Goal: Information Seeking & Learning: Learn about a topic

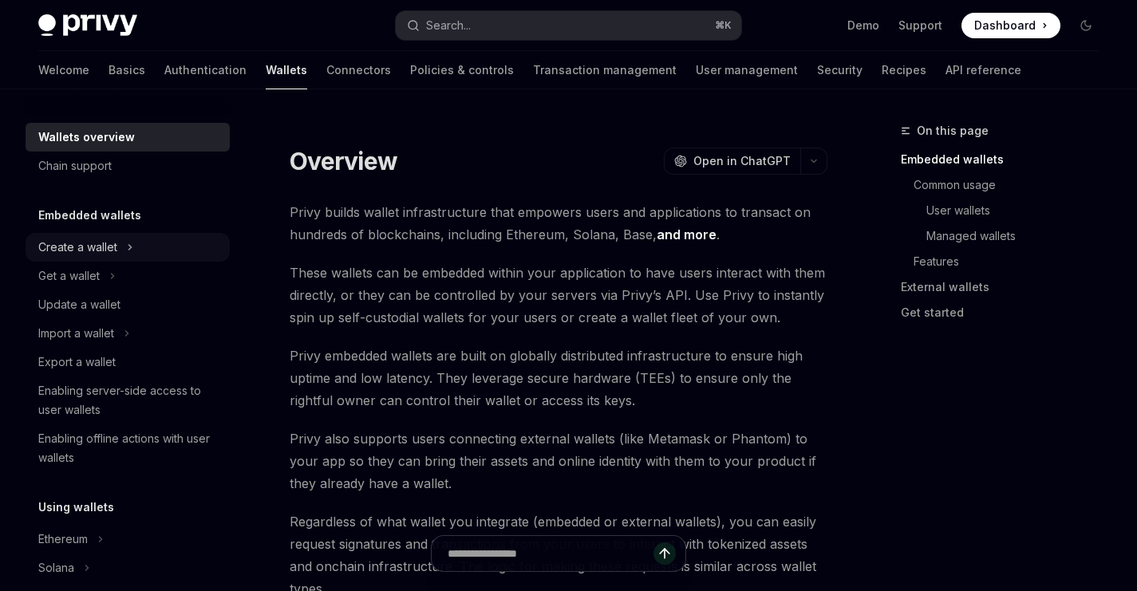
click at [113, 247] on div "Create a wallet" at bounding box center [77, 247] width 79 height 19
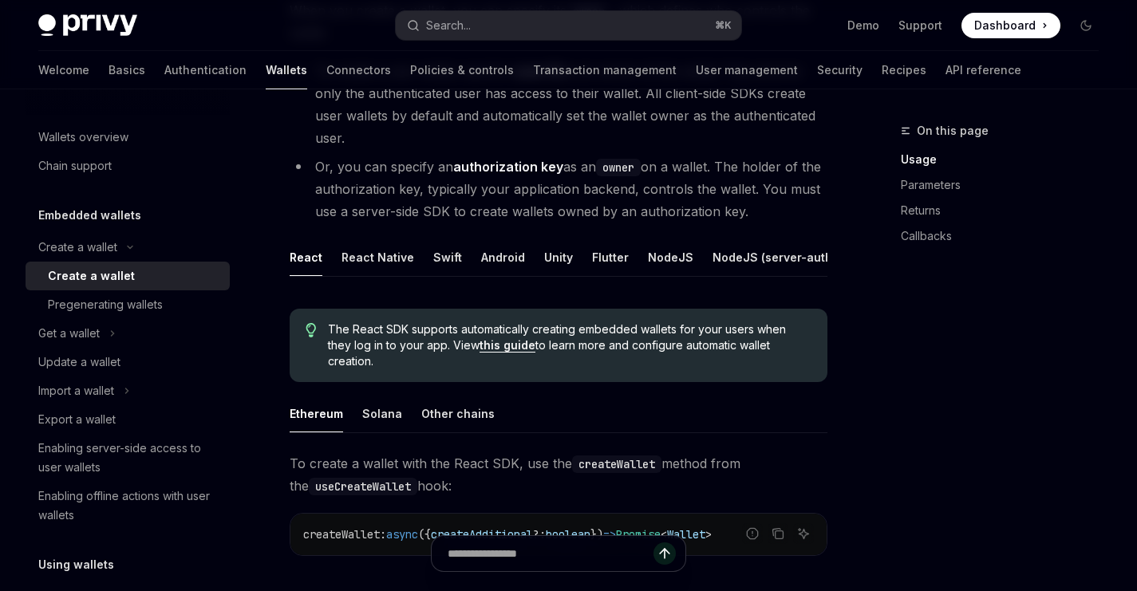
scroll to position [227, 0]
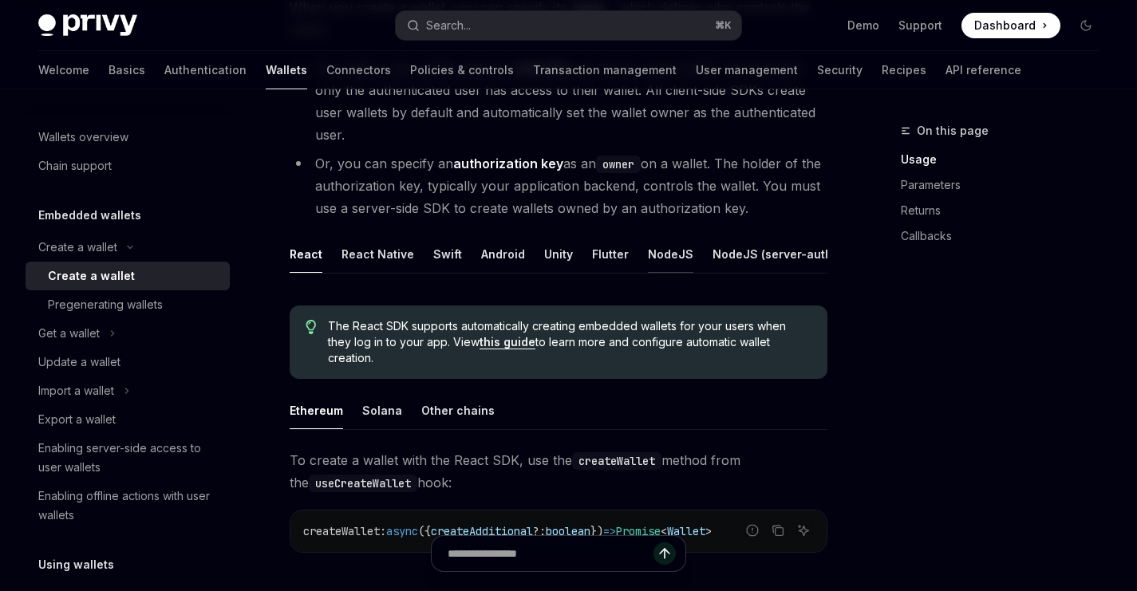
click at [648, 256] on div "NodeJS" at bounding box center [670, 254] width 45 height 38
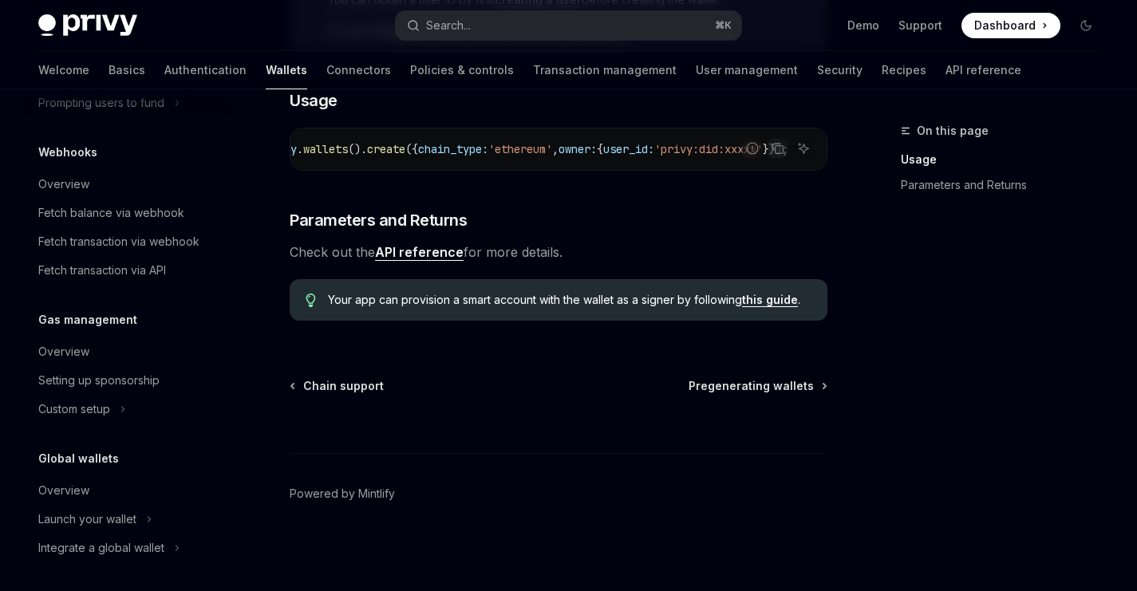
scroll to position [837, 0]
click at [118, 522] on div "Launch your wallet" at bounding box center [87, 516] width 98 height 19
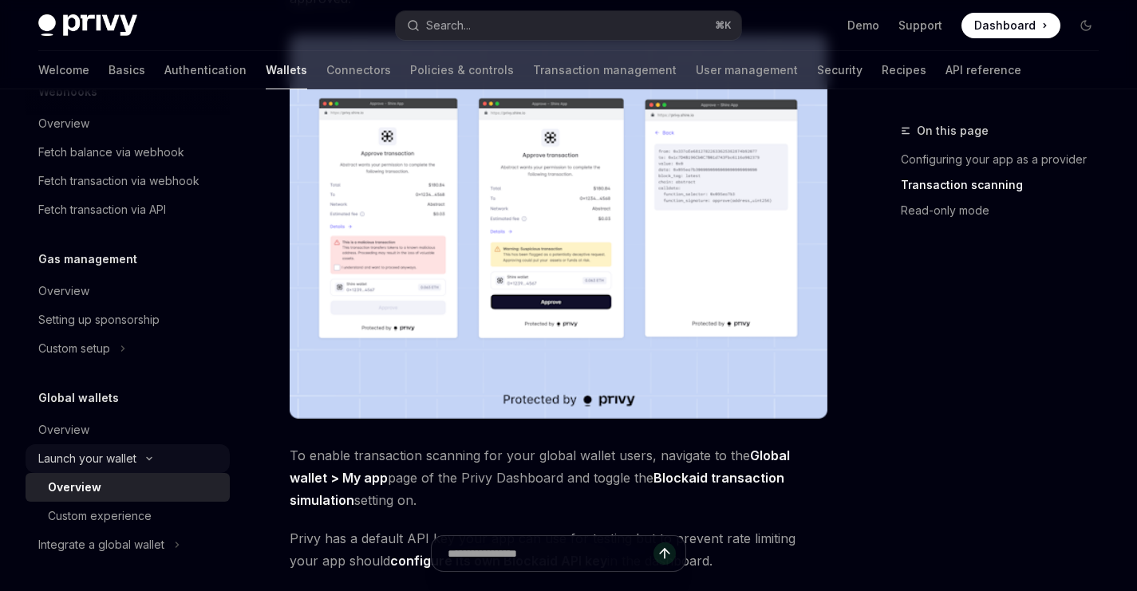
scroll to position [1066, 0]
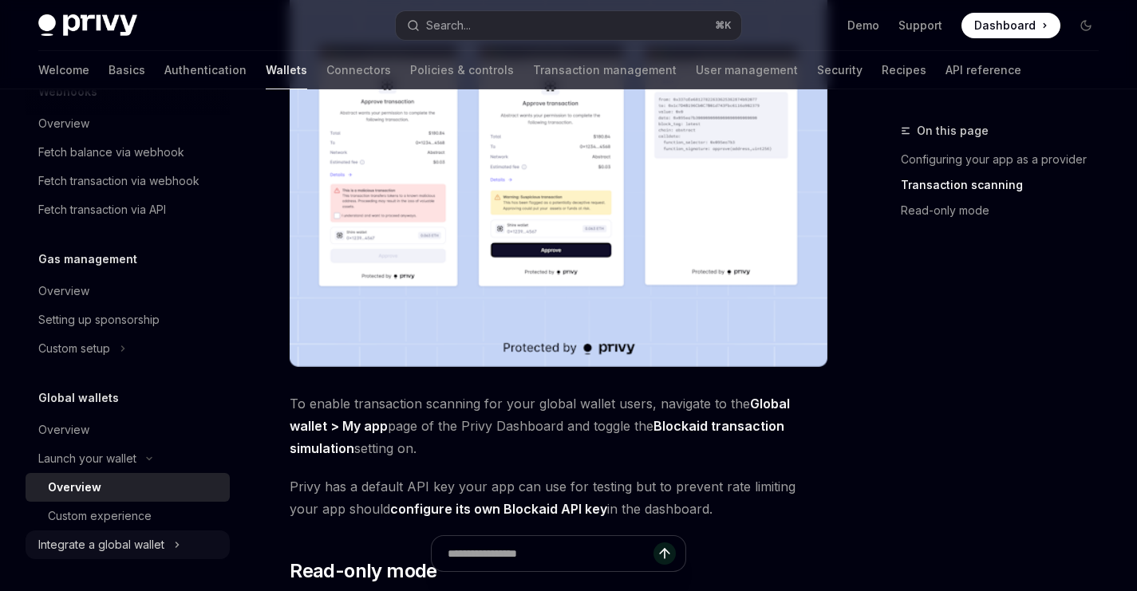
click at [124, 556] on button "Integrate a global wallet" at bounding box center [128, 545] width 204 height 29
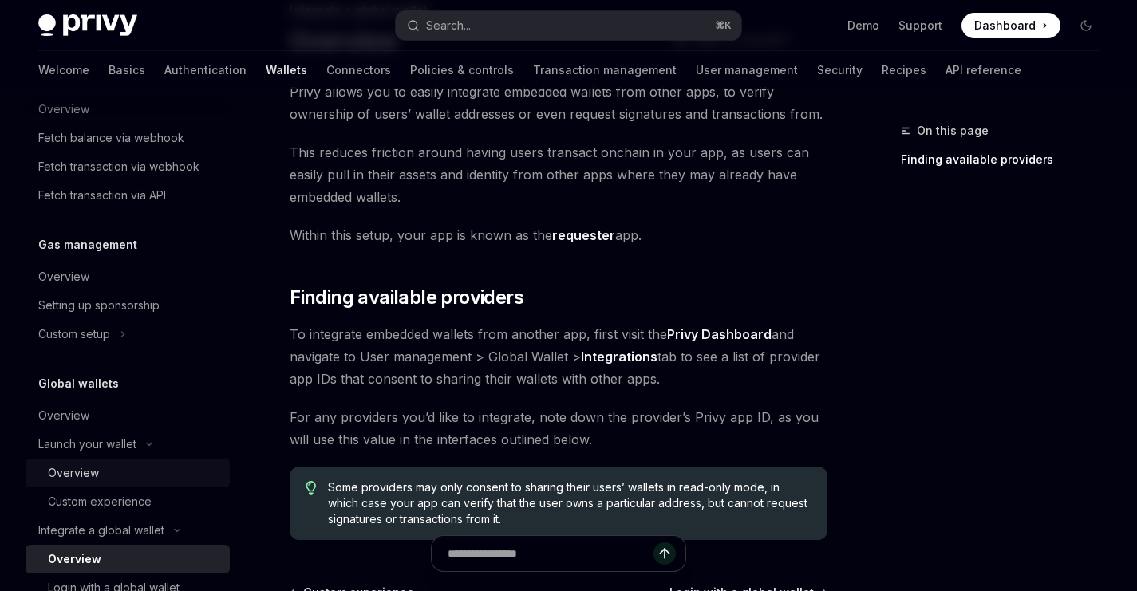
scroll to position [865, 0]
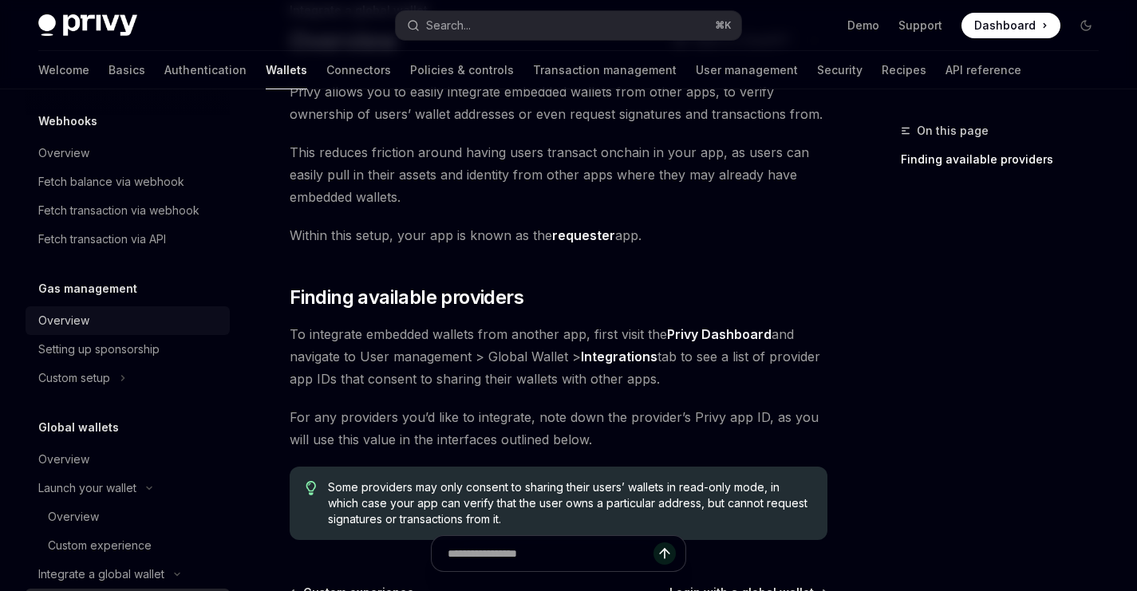
click at [77, 322] on div "Overview" at bounding box center [63, 320] width 51 height 19
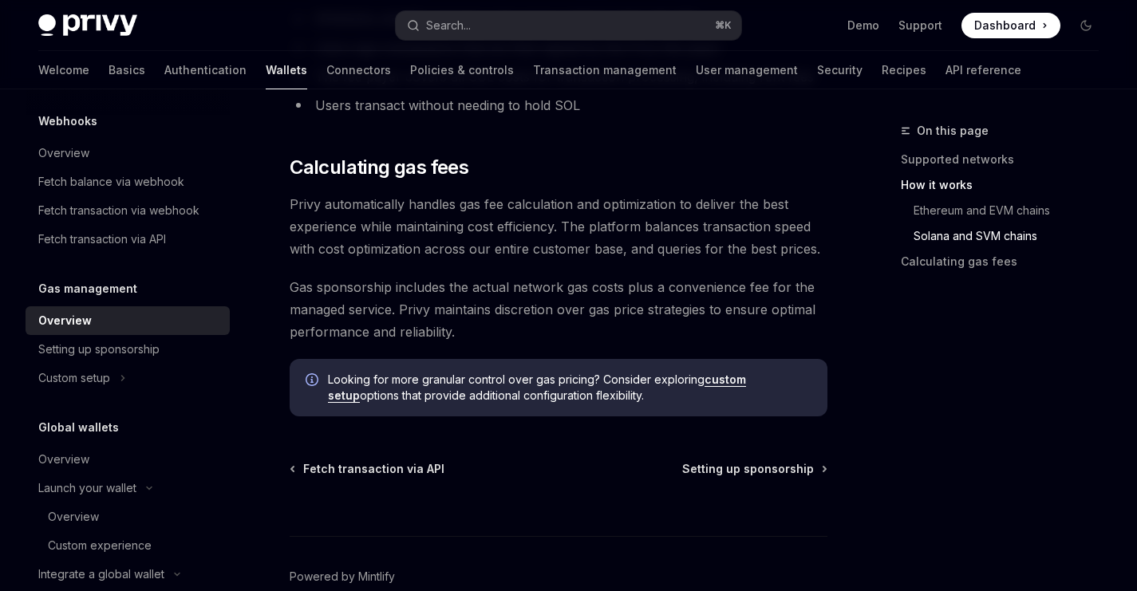
scroll to position [1302, 0]
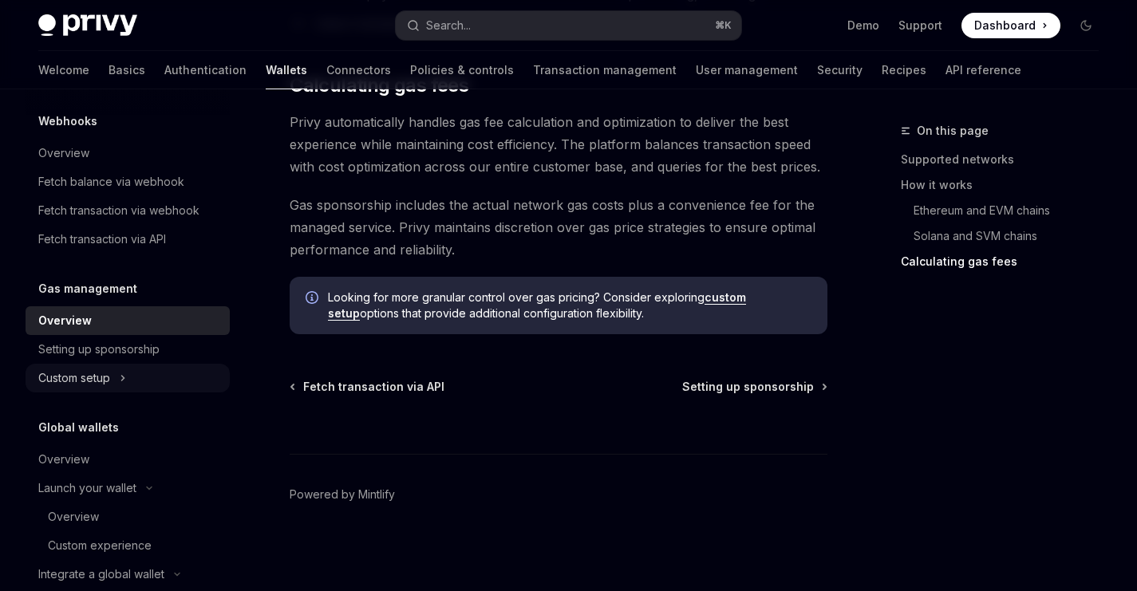
click at [101, 378] on div "Custom setup" at bounding box center [74, 378] width 72 height 19
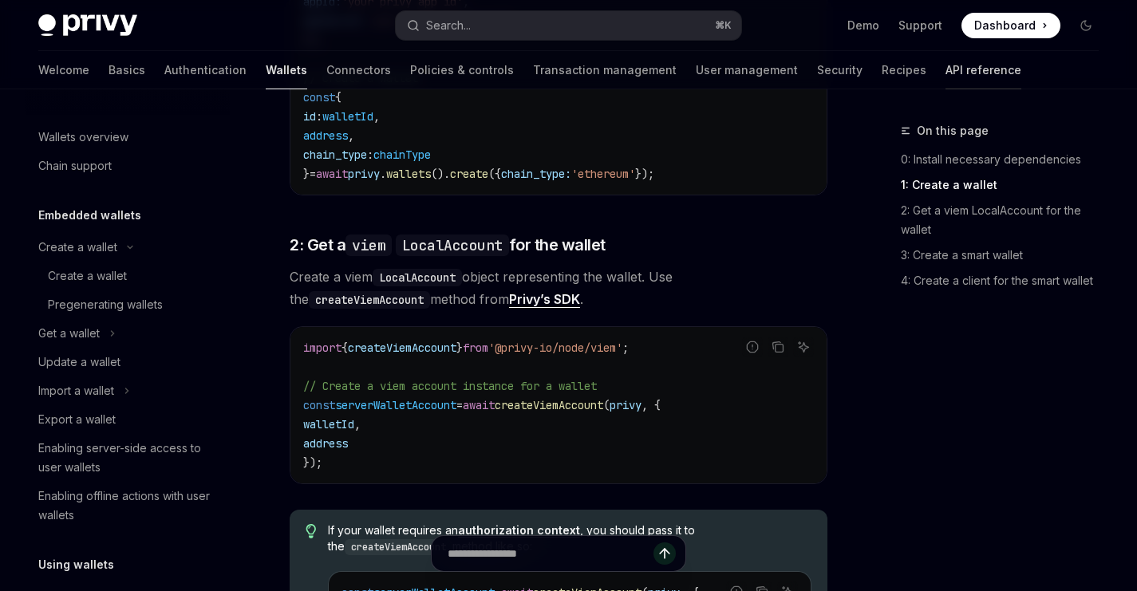
click at [946, 79] on link "API reference" at bounding box center [984, 70] width 76 height 38
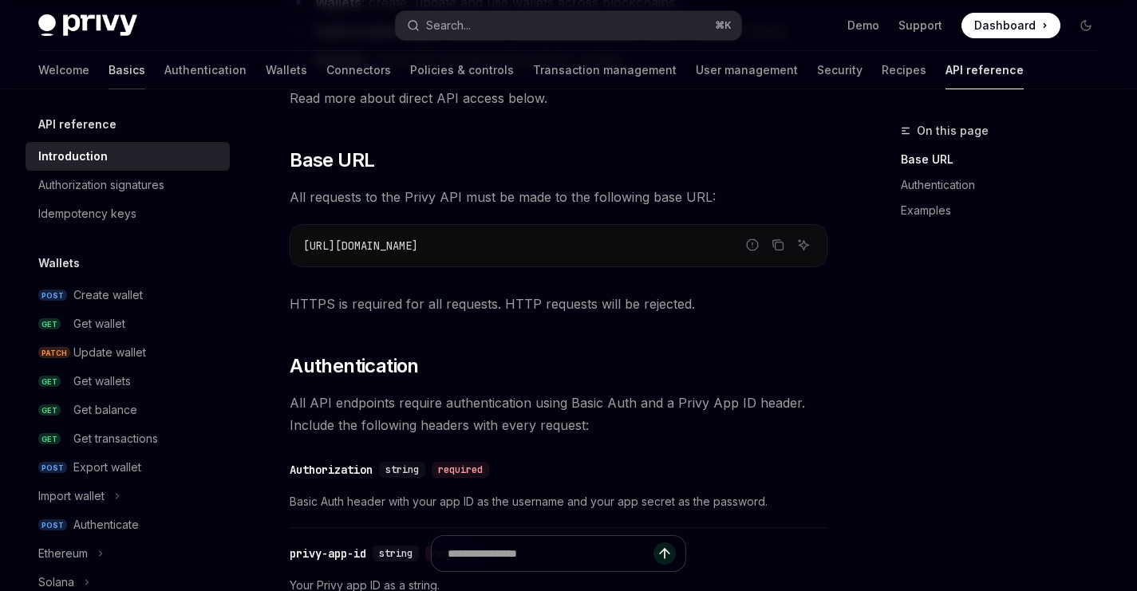
click at [109, 65] on link "Basics" at bounding box center [127, 70] width 37 height 38
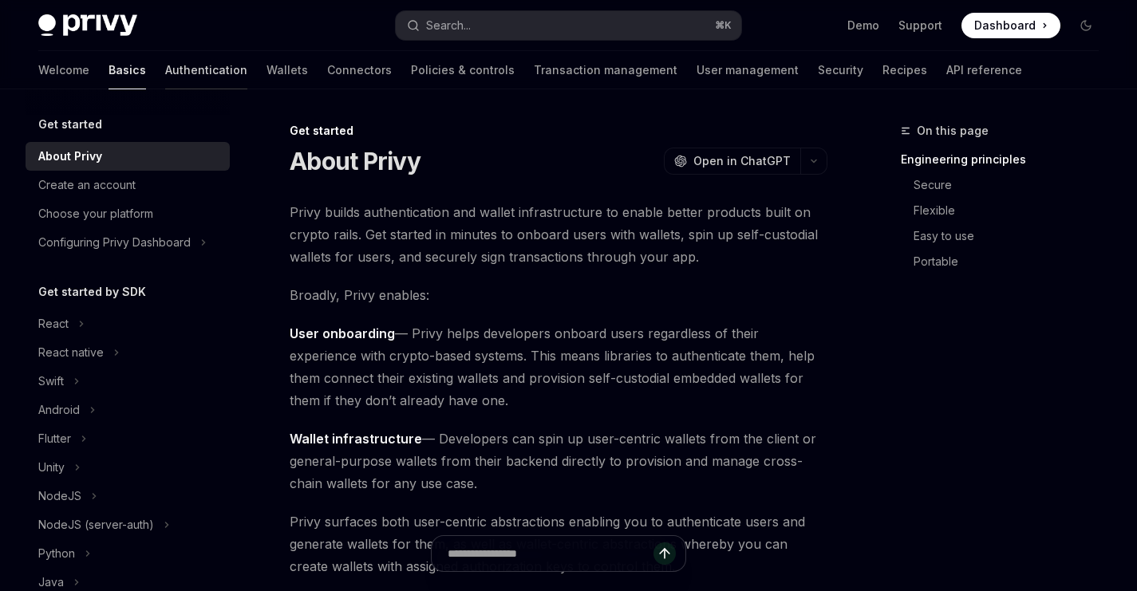
click at [165, 58] on link "Authentication" at bounding box center [206, 70] width 82 height 38
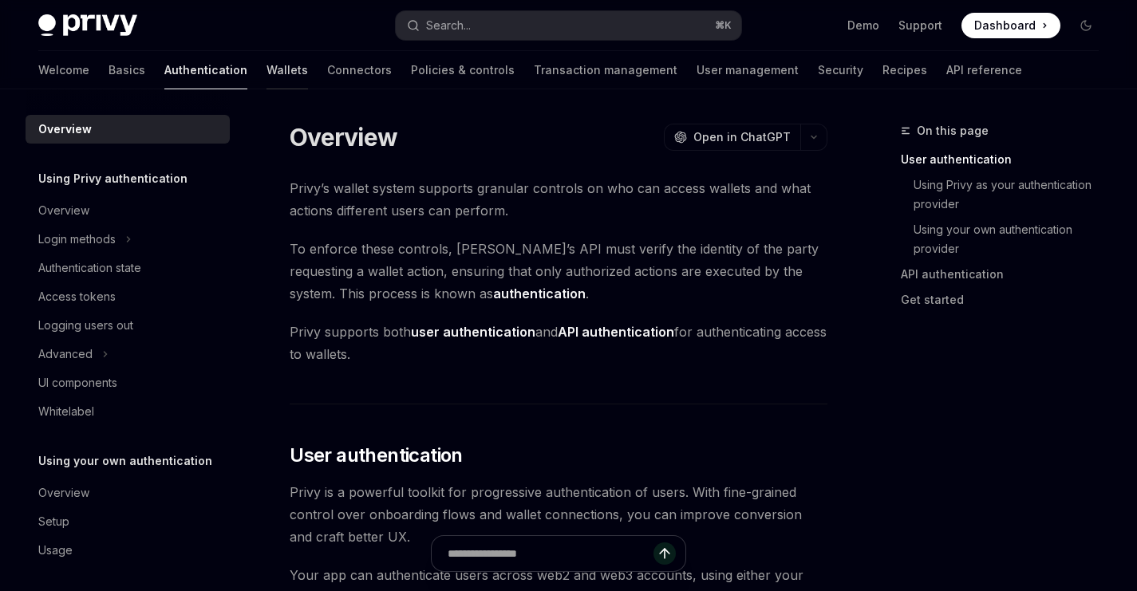
click at [267, 73] on link "Wallets" at bounding box center [288, 70] width 42 height 38
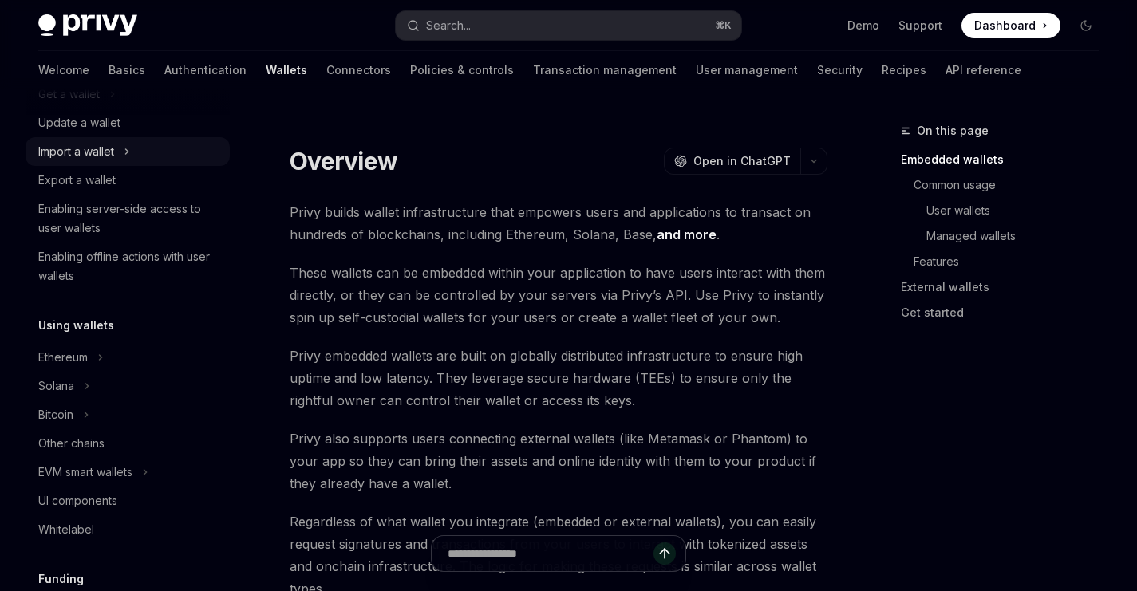
scroll to position [251, 0]
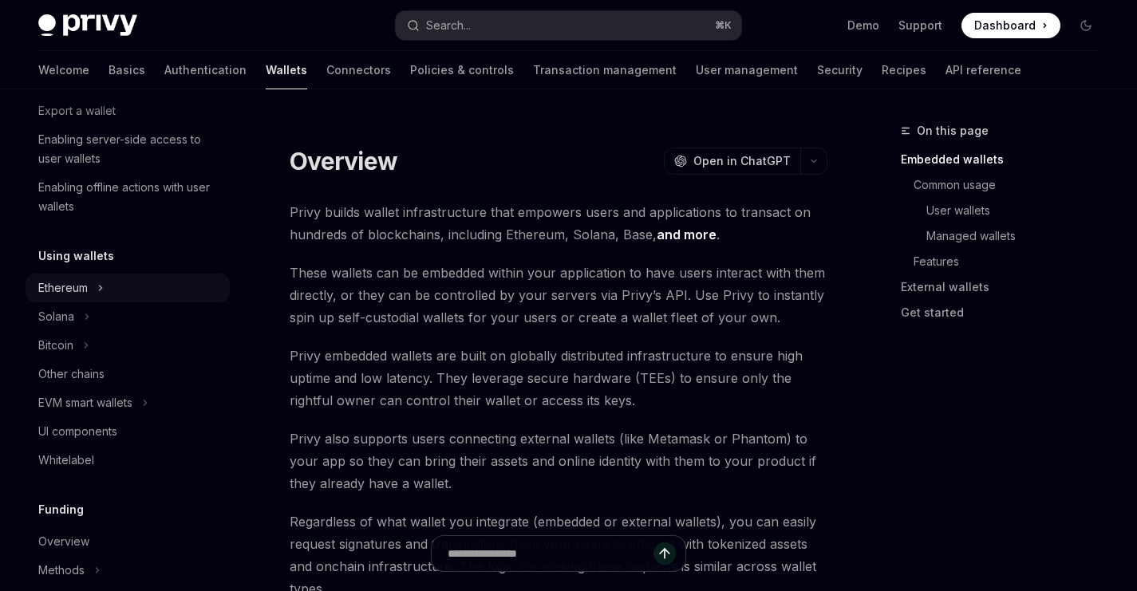
click at [81, 291] on div "Ethereum" at bounding box center [62, 288] width 49 height 19
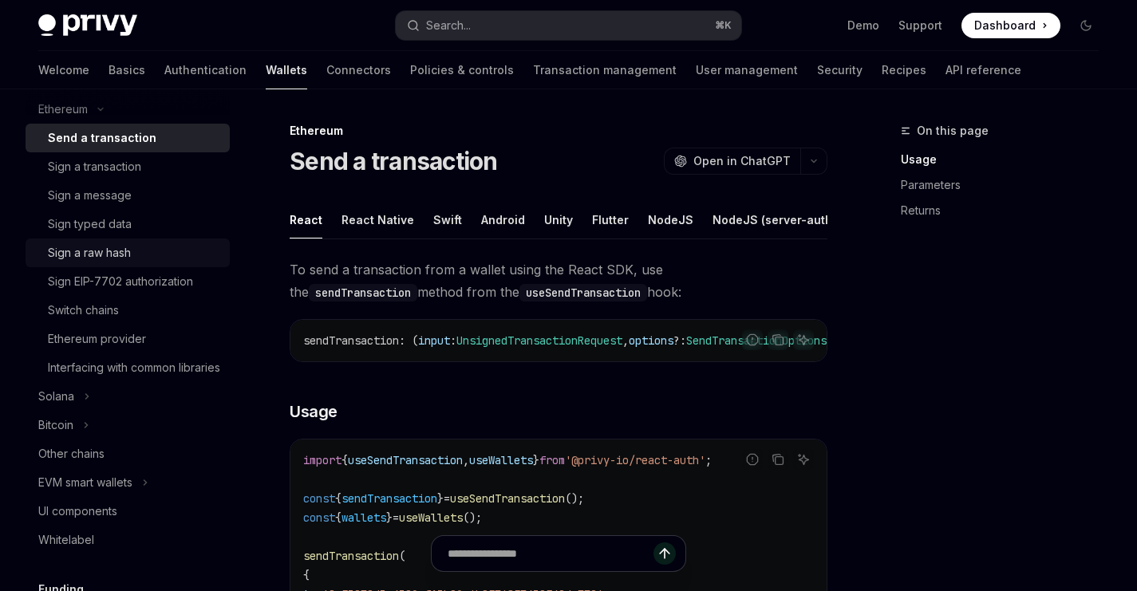
scroll to position [436, 0]
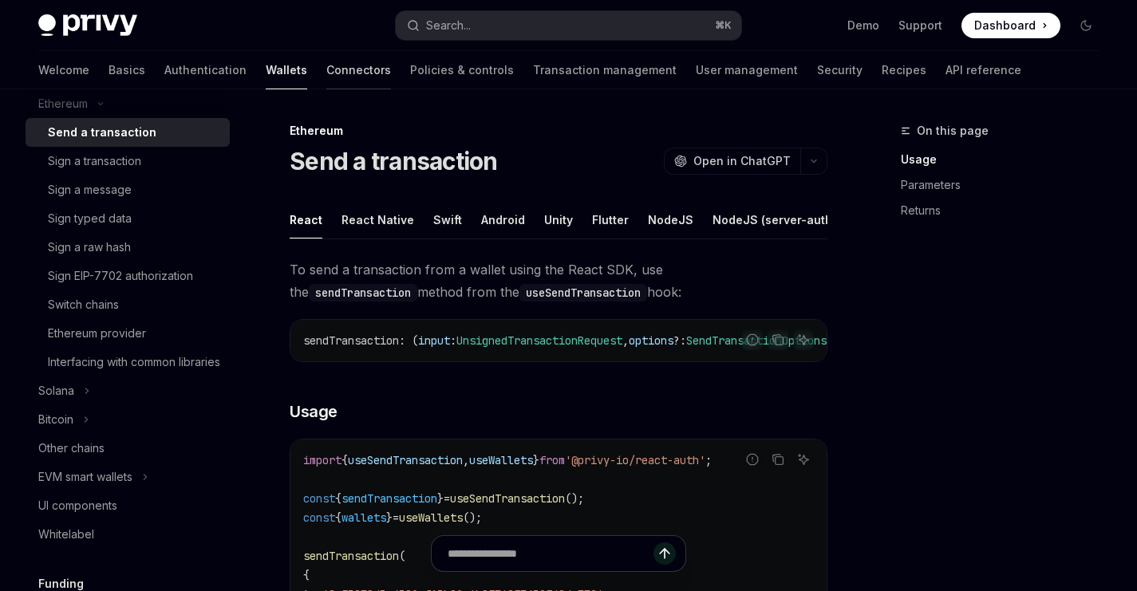
click at [326, 71] on link "Connectors" at bounding box center [358, 70] width 65 height 38
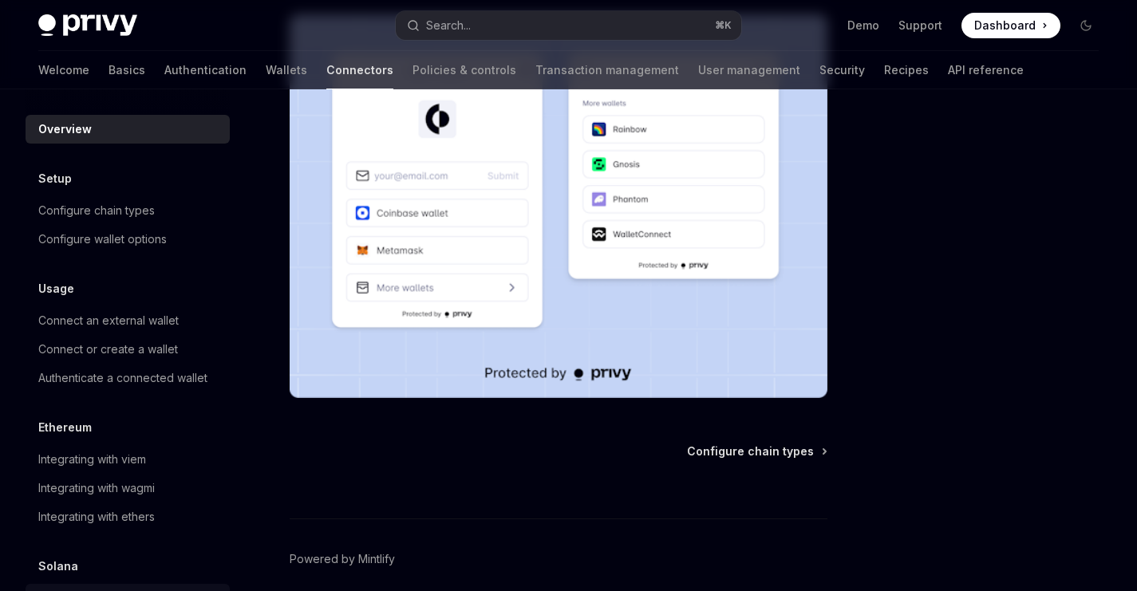
scroll to position [329, 0]
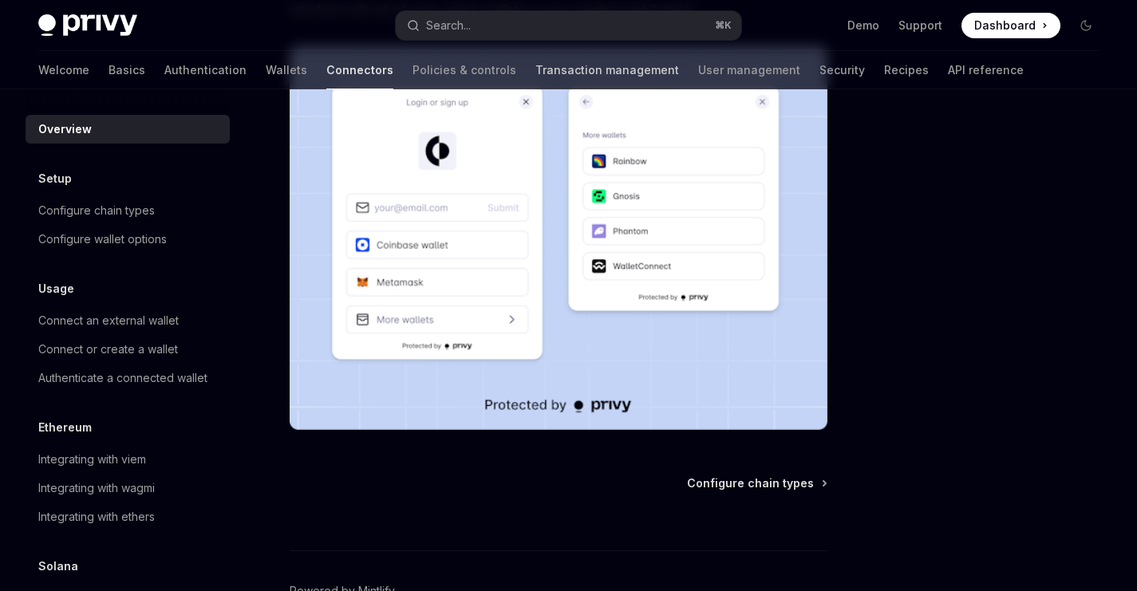
click at [536, 72] on link "Transaction management" at bounding box center [608, 70] width 144 height 38
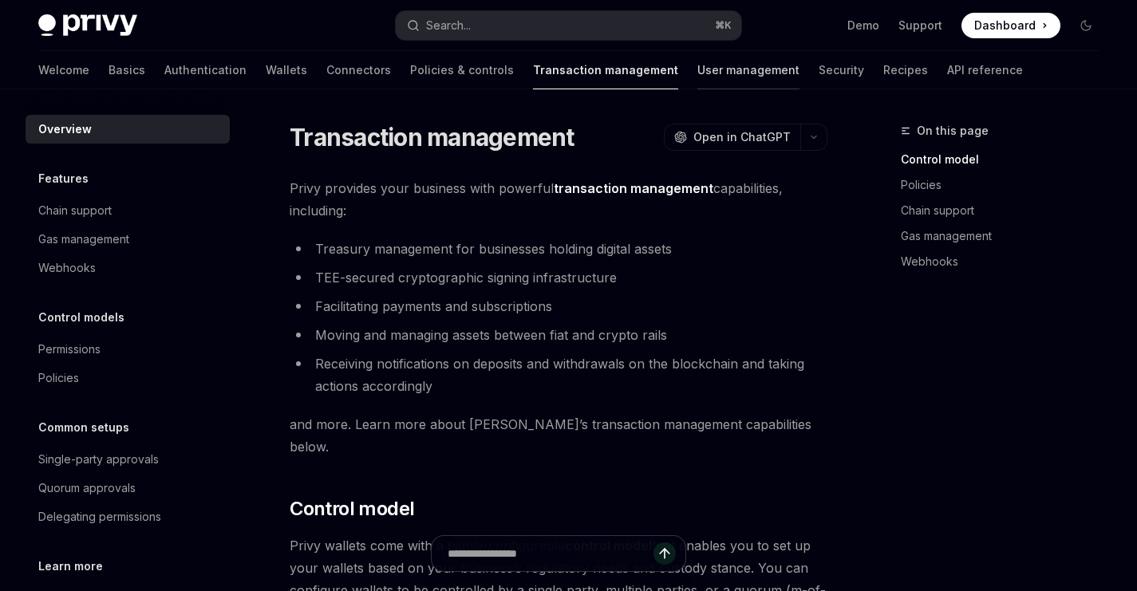
click at [698, 71] on link "User management" at bounding box center [749, 70] width 102 height 38
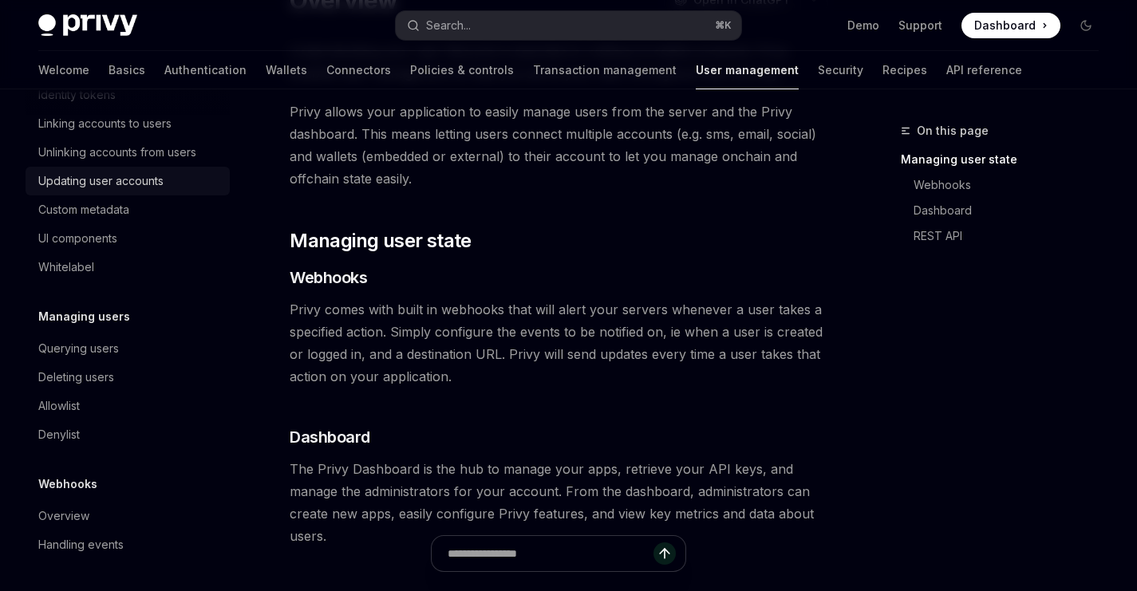
scroll to position [140, 0]
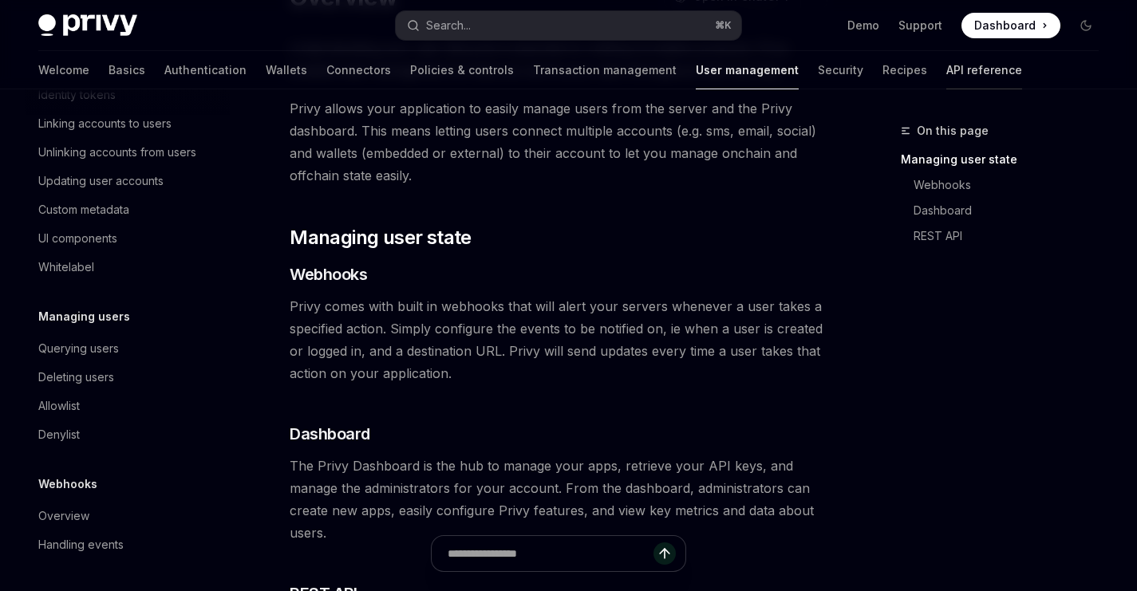
click at [947, 71] on link "API reference" at bounding box center [985, 70] width 76 height 38
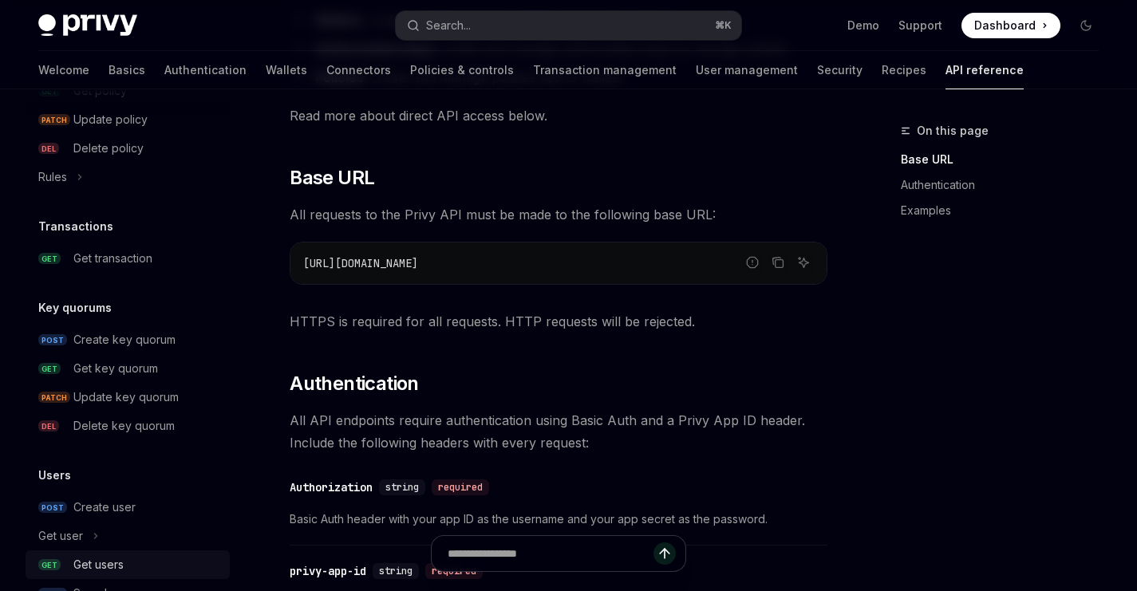
scroll to position [869, 0]
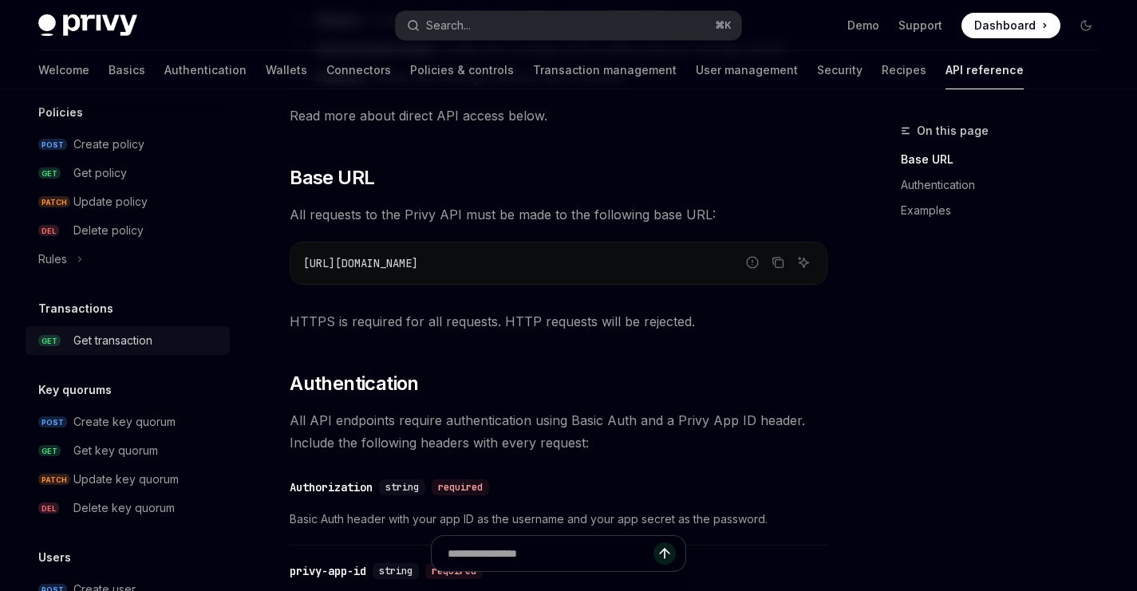
click at [119, 346] on div "Get transaction" at bounding box center [112, 340] width 79 height 19
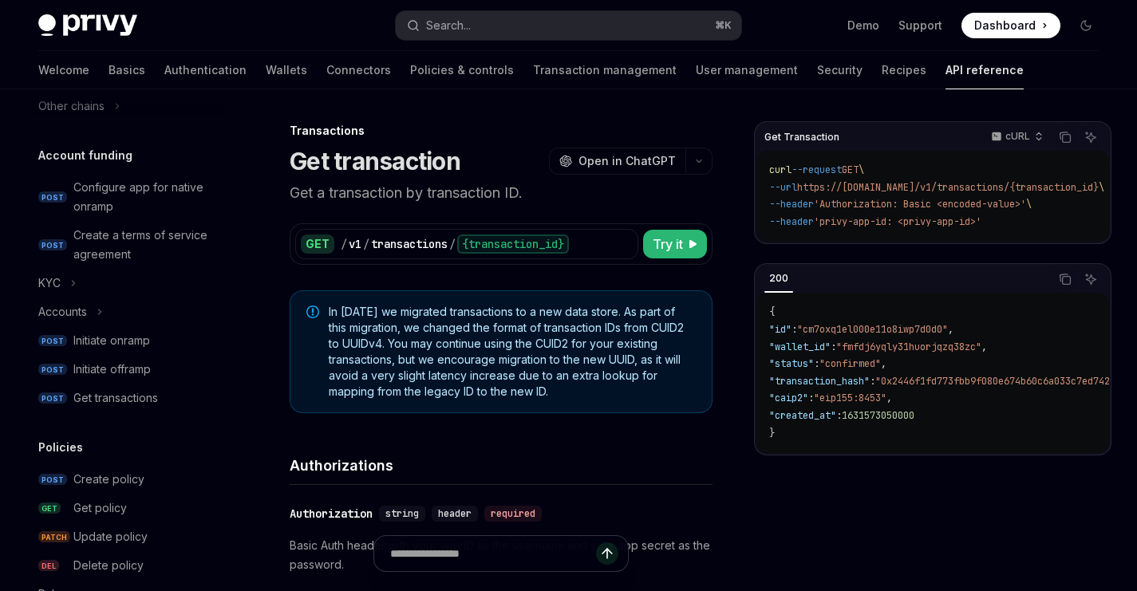
scroll to position [477, 0]
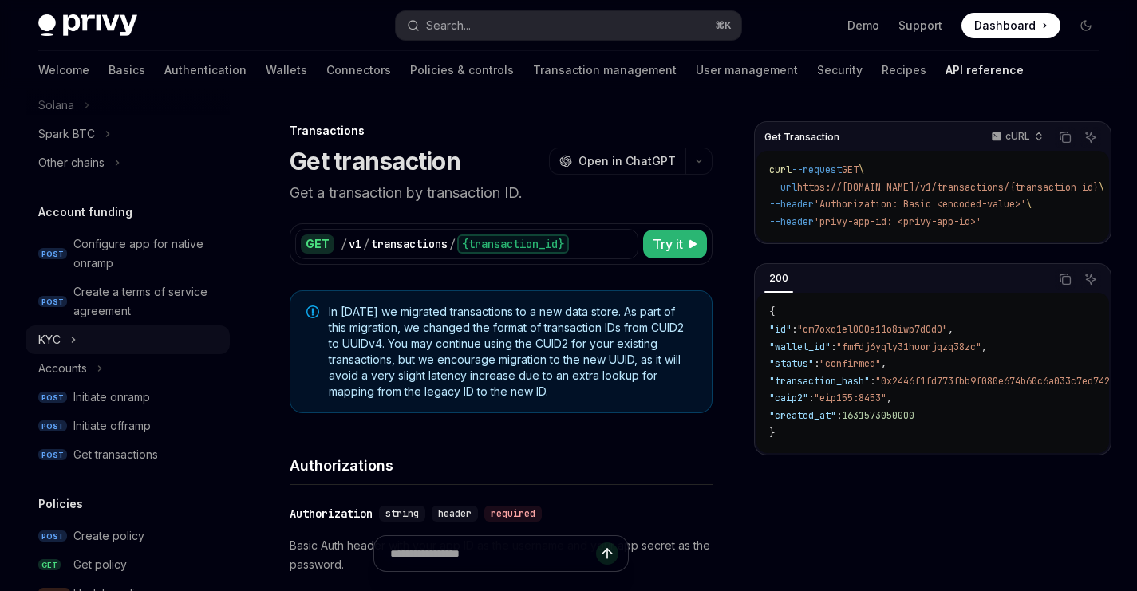
click at [79, 347] on button "KYC" at bounding box center [128, 340] width 204 height 29
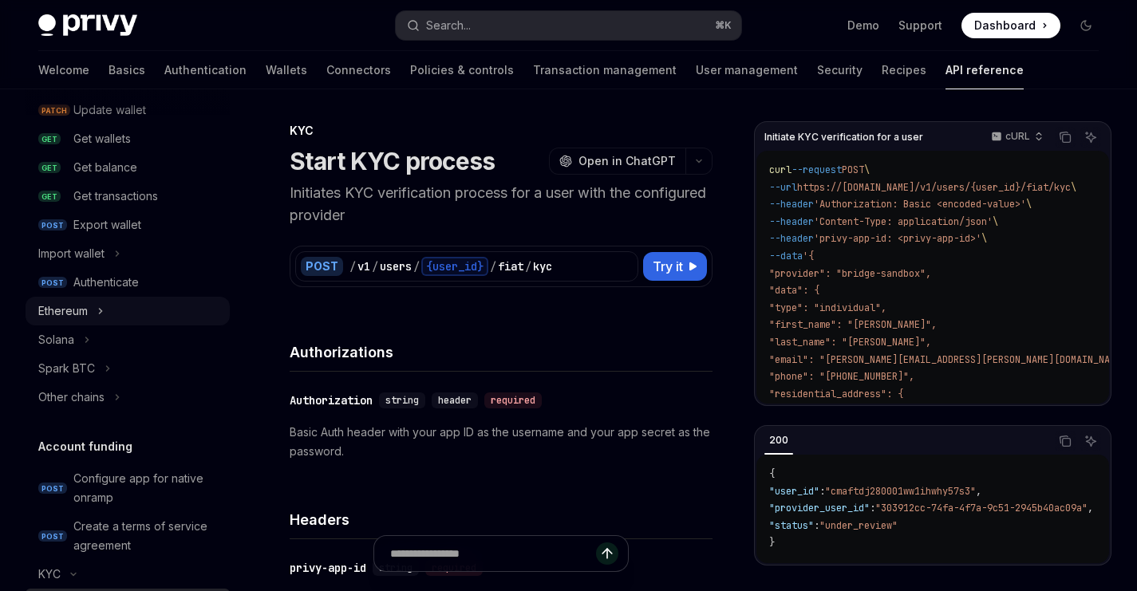
scroll to position [247, 0]
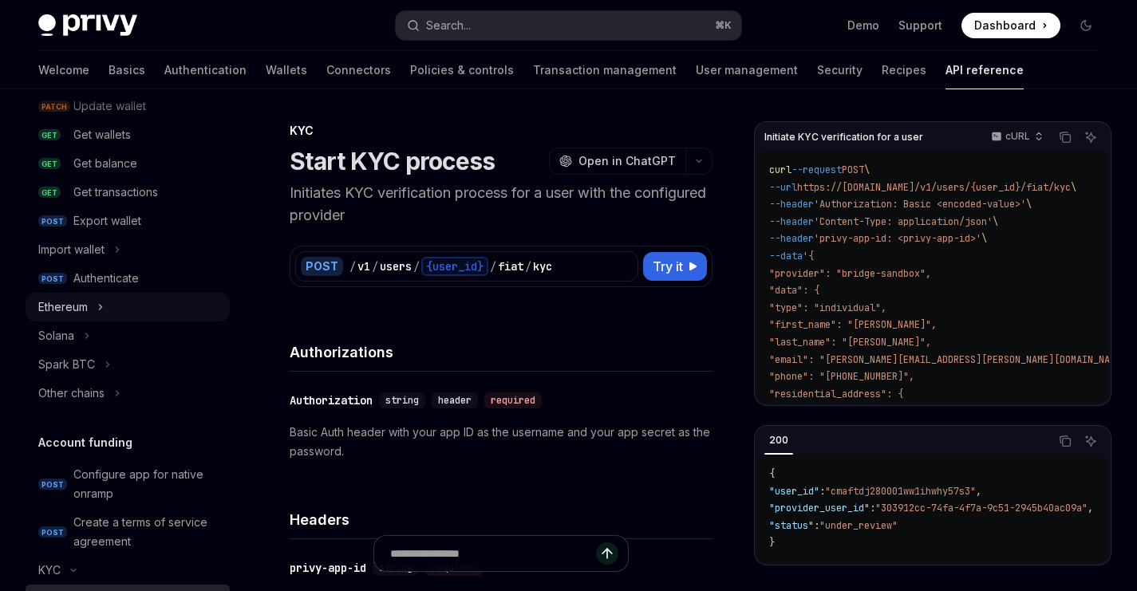
click at [97, 314] on button "Ethereum" at bounding box center [128, 307] width 204 height 29
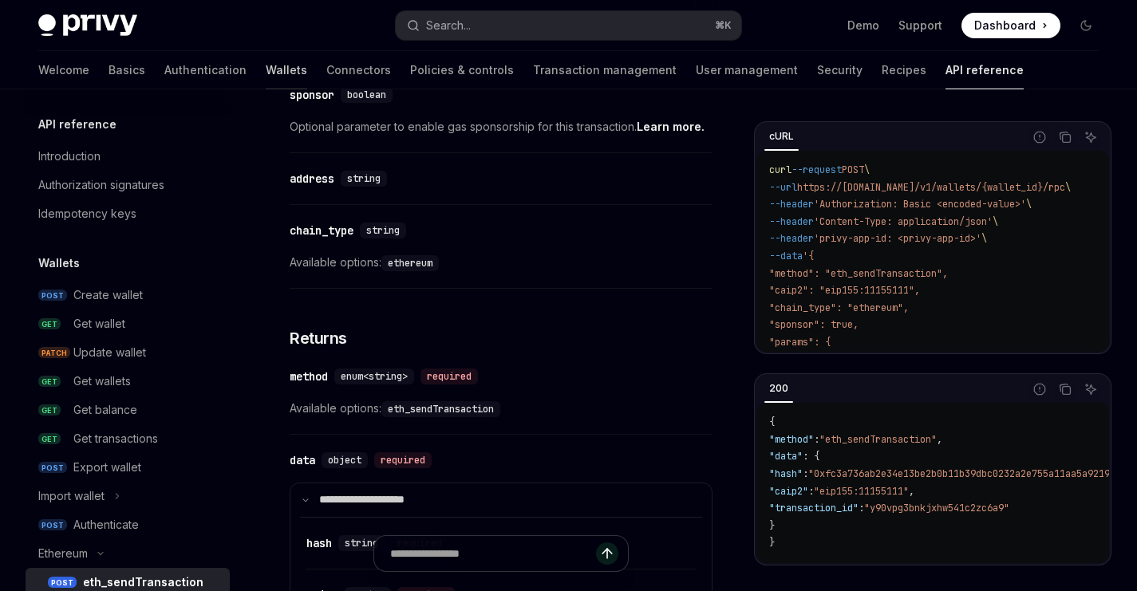
click at [266, 71] on link "Wallets" at bounding box center [287, 70] width 42 height 38
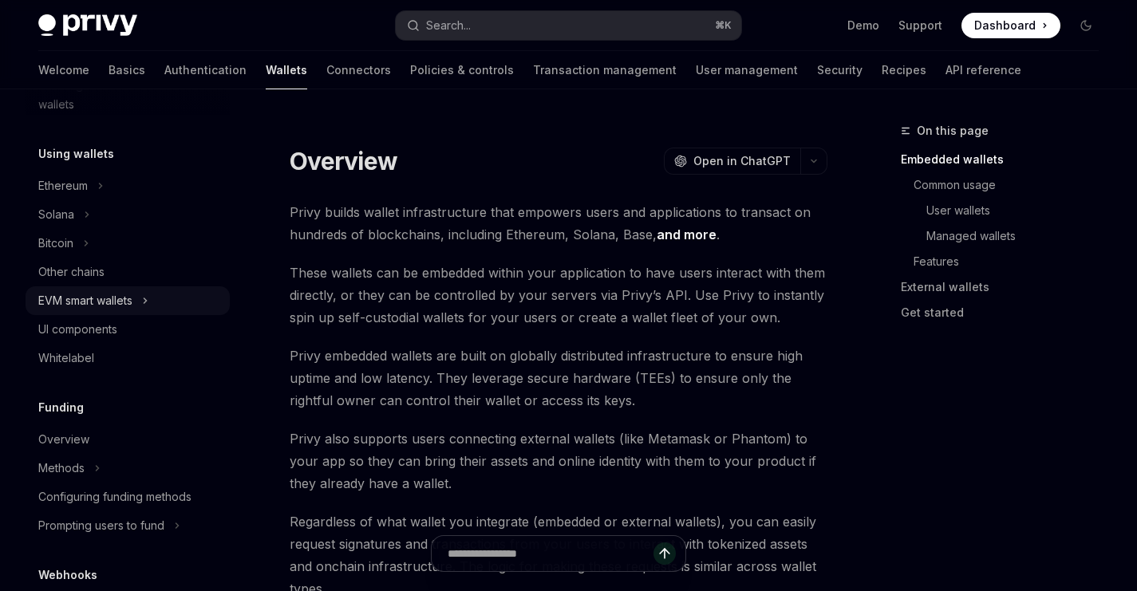
scroll to position [354, 0]
click at [81, 239] on button "Bitcoin" at bounding box center [128, 242] width 204 height 29
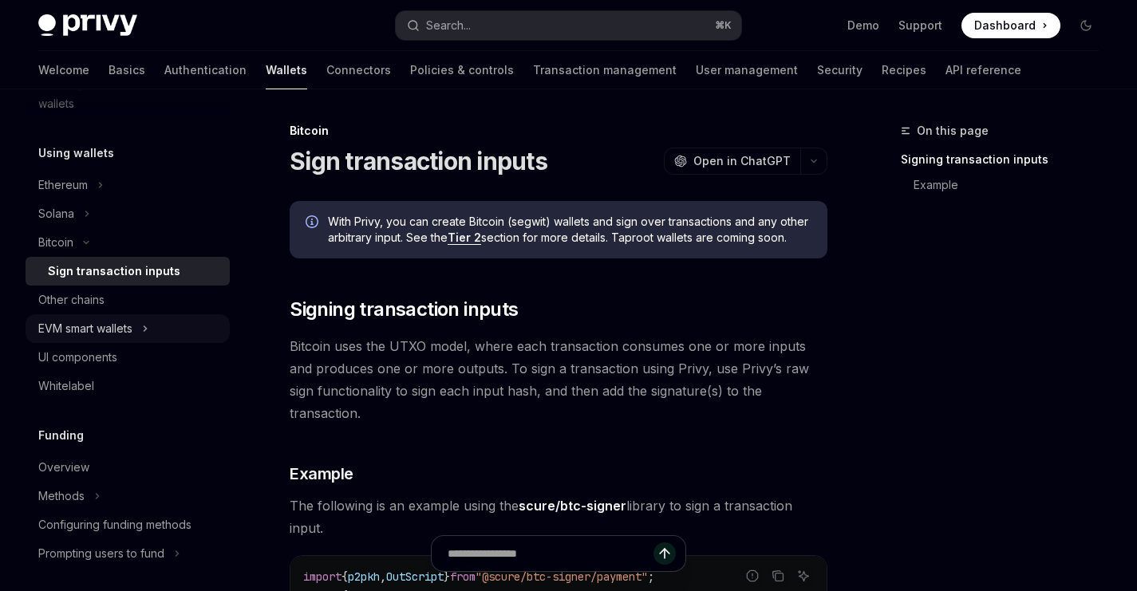
click at [111, 326] on div "EVM smart wallets" at bounding box center [85, 328] width 94 height 19
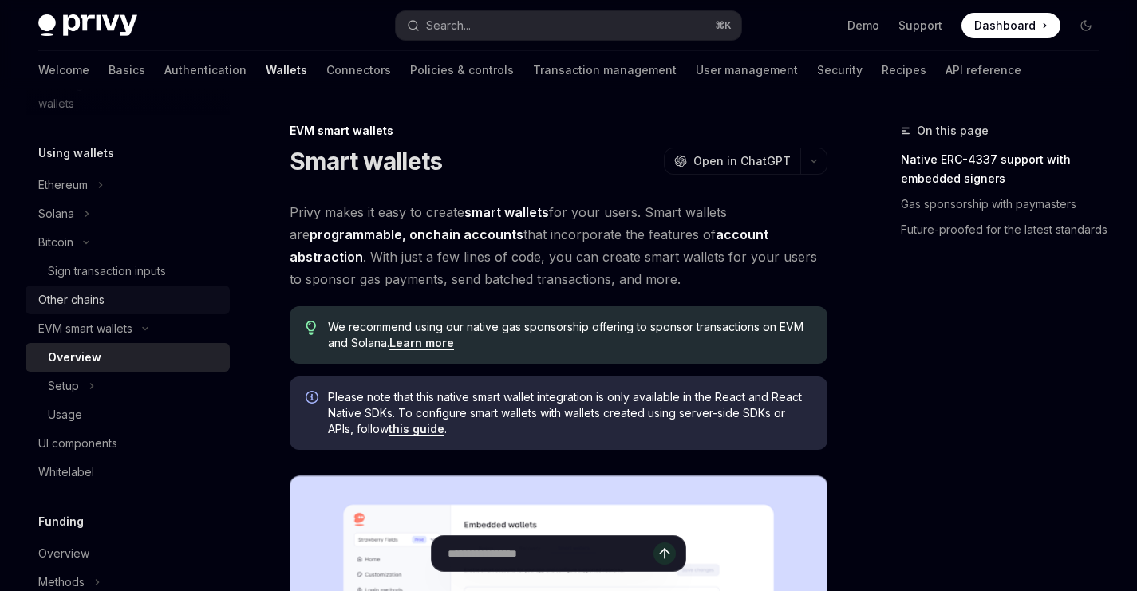
click at [96, 299] on div "Other chains" at bounding box center [71, 300] width 66 height 19
type textarea "*"
